Goal: Transaction & Acquisition: Subscribe to service/newsletter

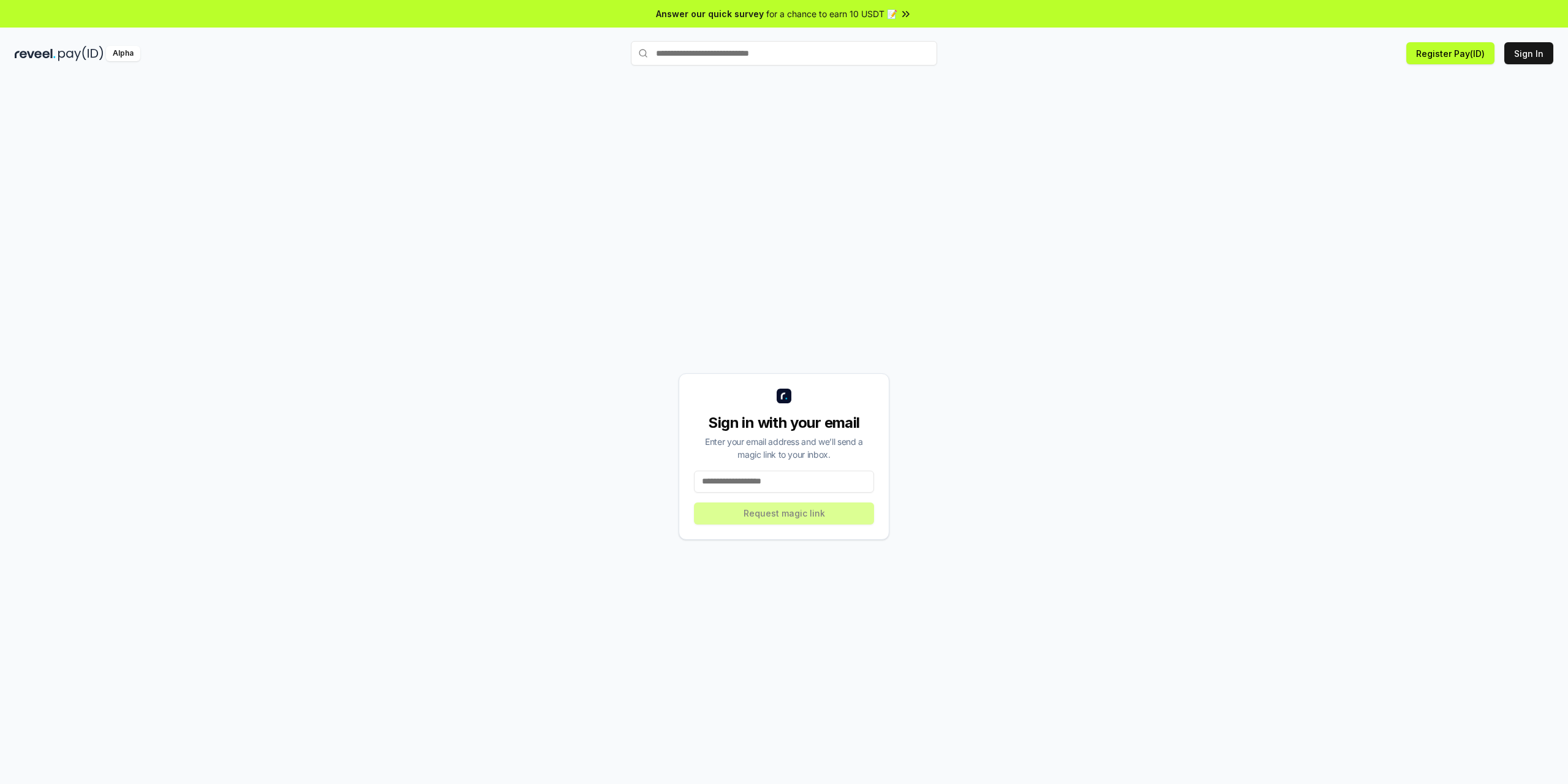
click at [887, 300] on div "Sign in with your email Enter your email address and we’ll send a magic link to…" at bounding box center [784, 456] width 1538 height 725
click at [727, 56] on input "text" at bounding box center [784, 53] width 306 height 24
click at [1467, 55] on button "Register Pay(ID)" at bounding box center [1451, 53] width 88 height 22
click at [1443, 59] on button "Register Pay(ID)" at bounding box center [1451, 53] width 88 height 22
